Goal: Navigation & Orientation: Understand site structure

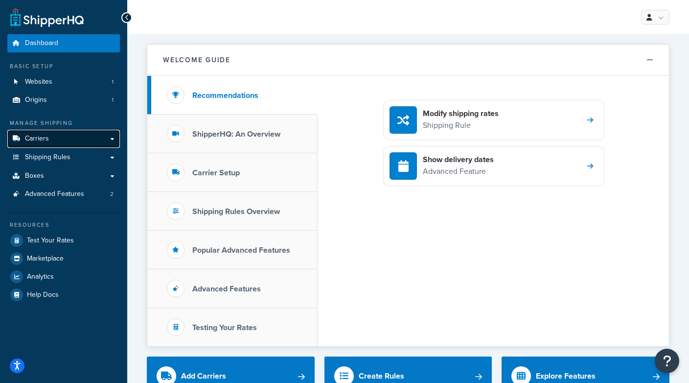
click at [75, 133] on link "Carriers" at bounding box center [63, 139] width 113 height 18
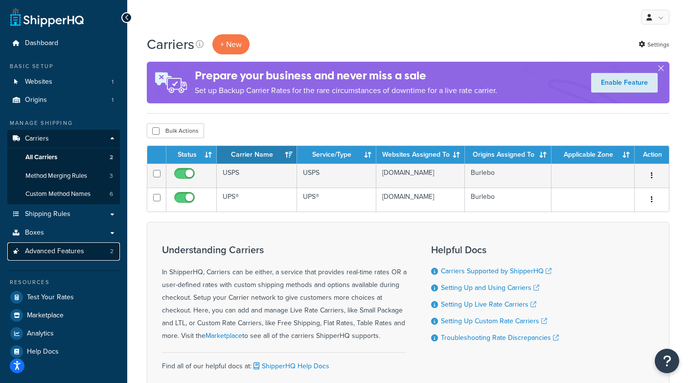
click at [76, 256] on link "Advanced Features 2" at bounding box center [63, 251] width 113 height 18
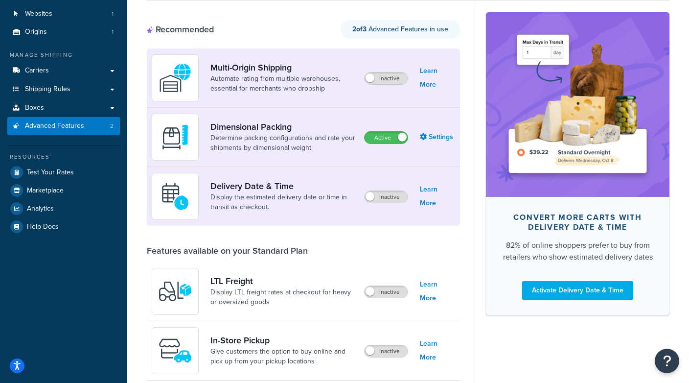
scroll to position [77, 0]
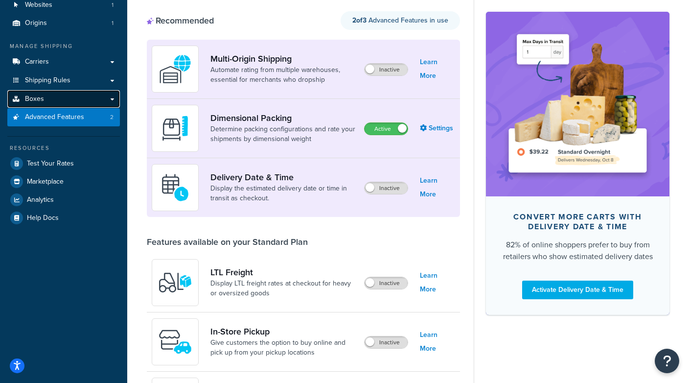
click at [98, 101] on link "Boxes" at bounding box center [63, 99] width 113 height 18
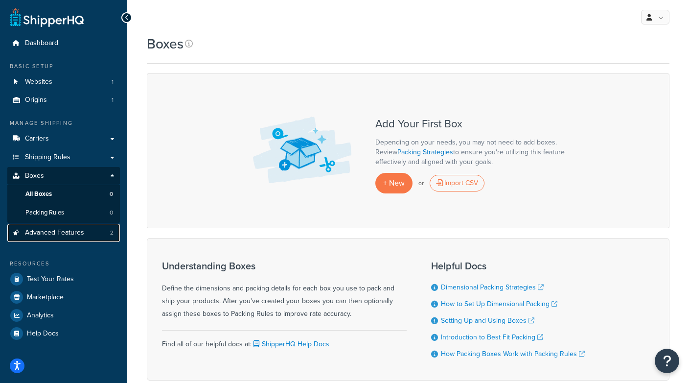
click at [89, 229] on link "Advanced Features 2" at bounding box center [63, 233] width 113 height 18
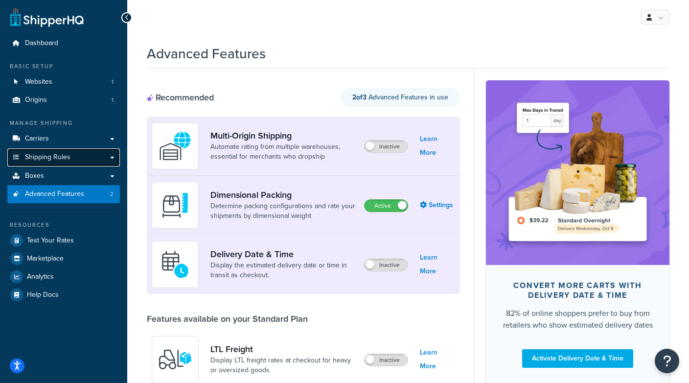
click at [76, 158] on link "Shipping Rules" at bounding box center [63, 157] width 113 height 18
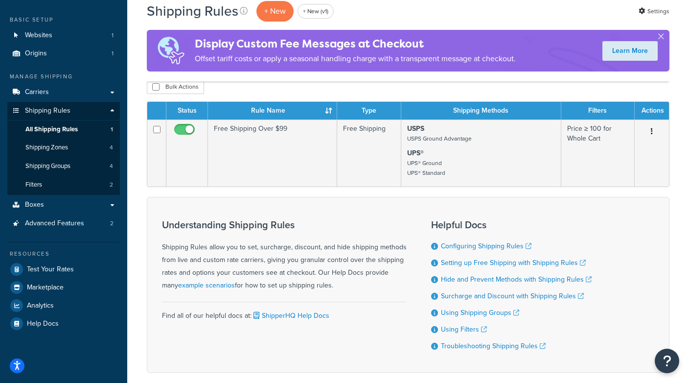
scroll to position [50, 0]
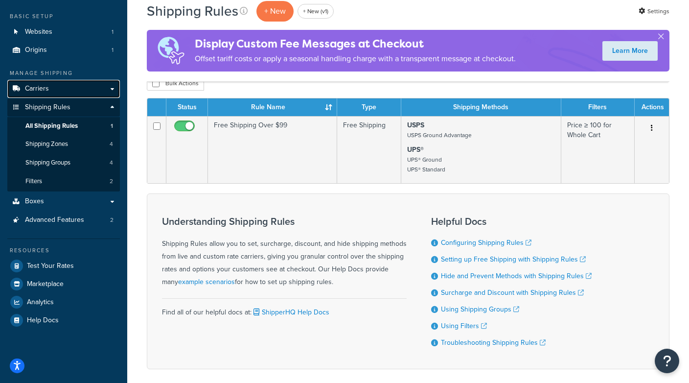
click at [60, 92] on link "Carriers" at bounding box center [63, 89] width 113 height 18
